Goal: Book appointment/travel/reservation

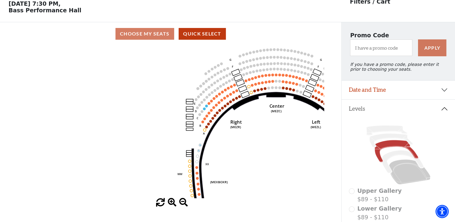
click at [283, 160] on icon "Center (MEZC) Right (MEZR) Left (MEZL) (MEXBOXR) (MEXBOXL) XX WW CC DD YY BB ZZ…" at bounding box center [170, 121] width 307 height 153
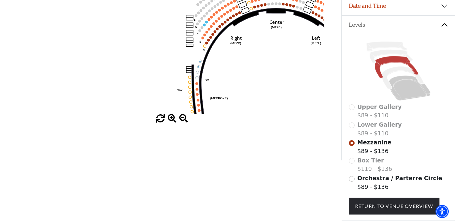
scroll to position [148, 0]
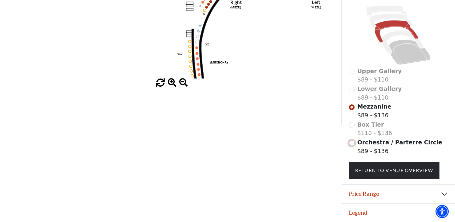
click at [350, 146] on input "Orchestra / Parterre Circle$89 - $136\a" at bounding box center [352, 143] width 6 height 6
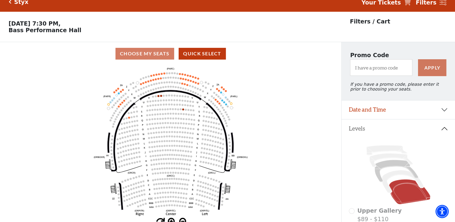
scroll to position [28, 0]
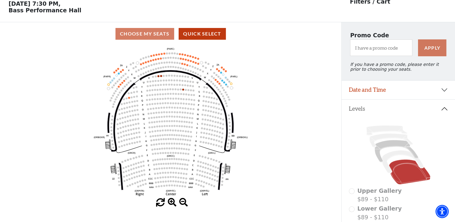
click at [160, 79] on icon "Left (ORPITL) Right (ORPITR) Center (ORPITC) ZZ AA YY BB ZA ZA (ORCL) (ORCR) (O…" at bounding box center [170, 121] width 307 height 153
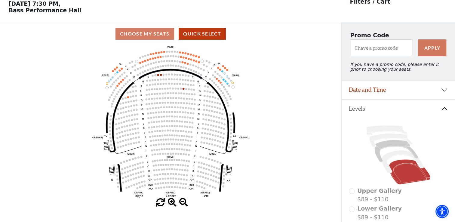
click at [160, 79] on icon "Left (ORPITL) Right (ORPITR) Center (ORPITC) ZZ AA YY BB ZA ZA (ORCL) (ORCR) (O…" at bounding box center [170, 121] width 307 height 153
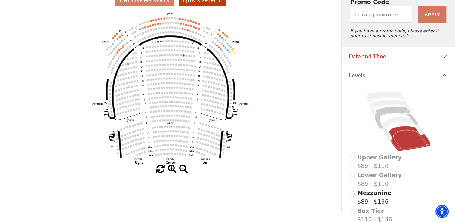
scroll to position [92, 0]
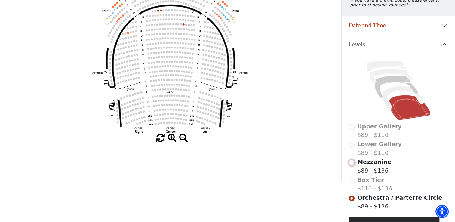
click at [351, 165] on input "Mezzanine$89 - $136\a" at bounding box center [352, 163] width 6 height 6
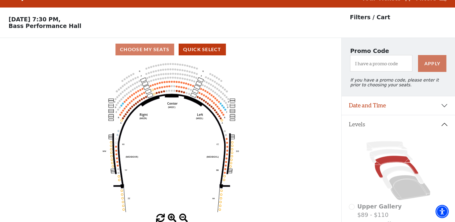
scroll to position [28, 0]
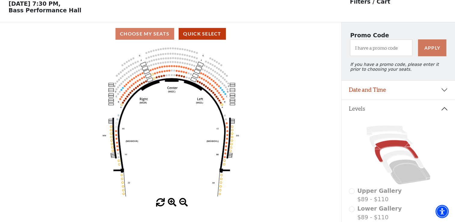
click at [178, 77] on use "Seat Selected" at bounding box center [179, 76] width 2 height 2
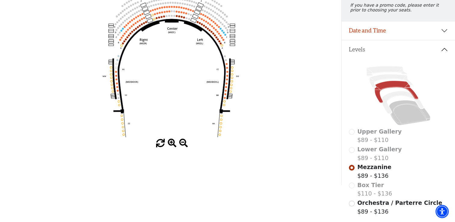
scroll to position [25, 0]
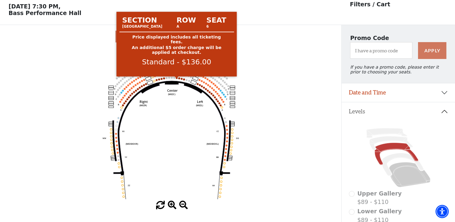
click at [177, 79] on circle at bounding box center [177, 78] width 2 height 2
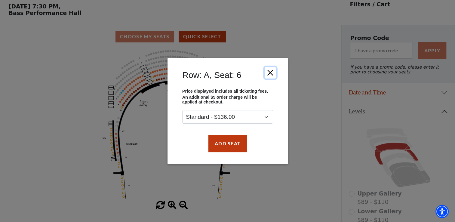
click at [272, 73] on button "Close" at bounding box center [269, 72] width 11 height 11
